Goal: Task Accomplishment & Management: Manage account settings

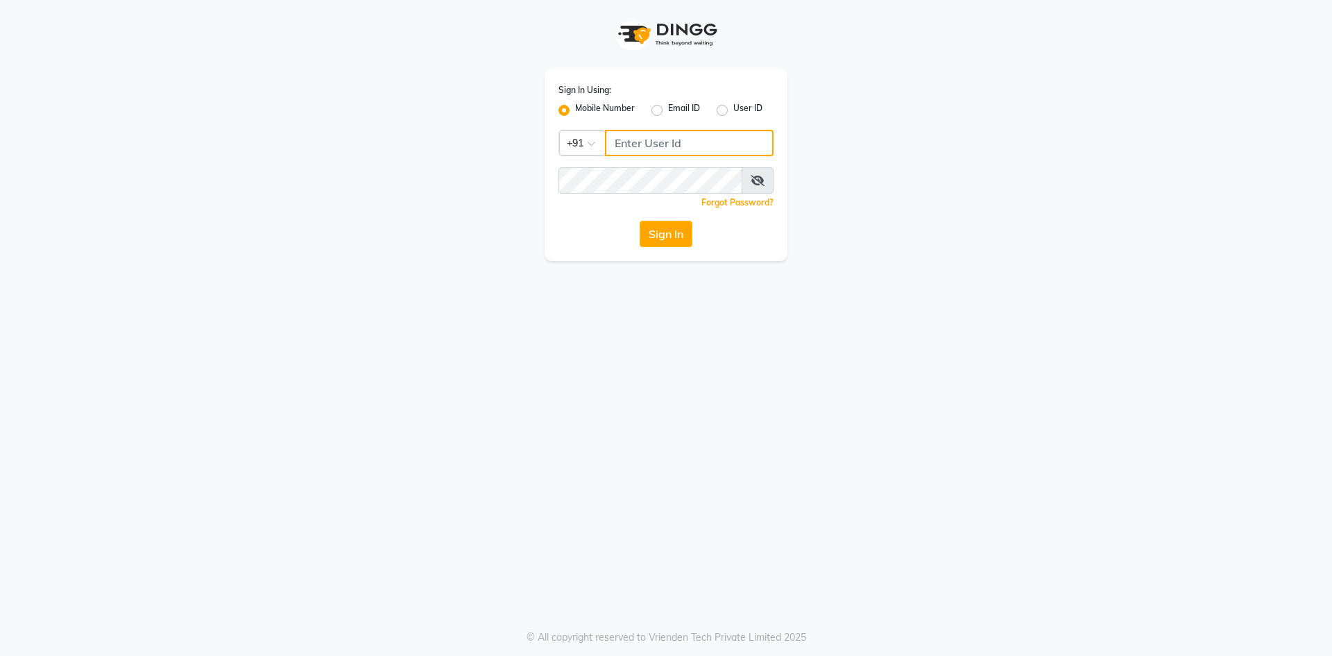
click at [633, 140] on input "Username" at bounding box center [689, 143] width 169 height 26
type input "7989113914"
click at [671, 234] on button "Sign In" at bounding box center [666, 234] width 53 height 26
click at [624, 142] on input "Username" at bounding box center [689, 143] width 169 height 26
type input "7989113914"
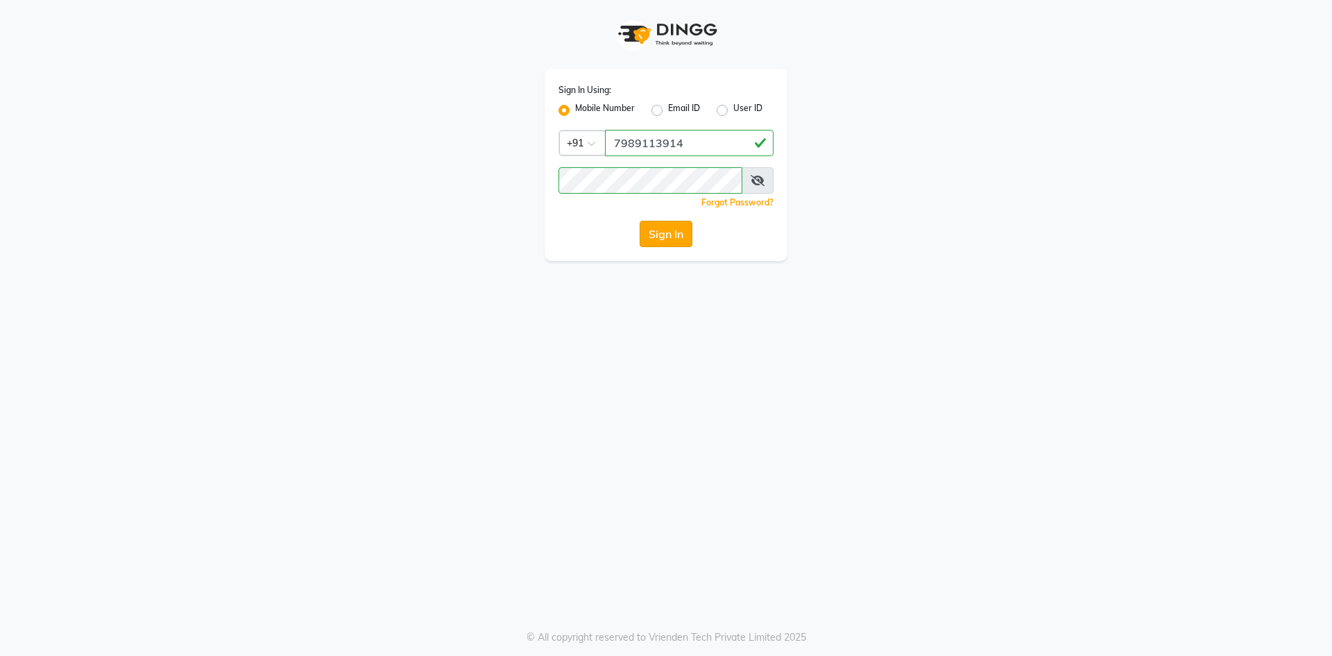
click at [660, 235] on button "Sign In" at bounding box center [666, 234] width 53 height 26
